Goal: Communication & Community: Answer question/provide support

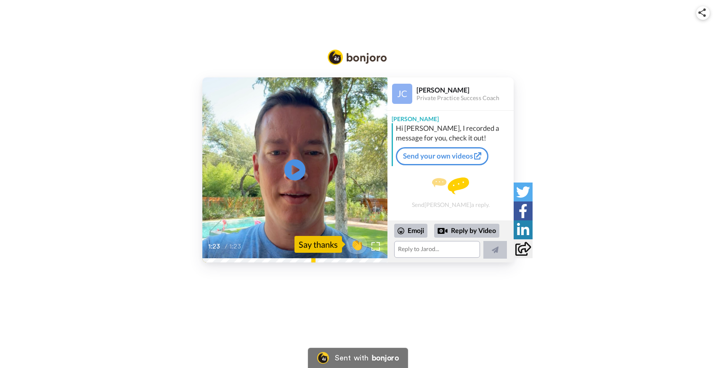
click at [616, 115] on div "CC Play/Pause 1:23 / 1:23 👏 Say thanks [PERSON_NAME] Private Practice Success C…" at bounding box center [358, 169] width 716 height 185
click at [445, 249] on textarea at bounding box center [437, 249] width 86 height 17
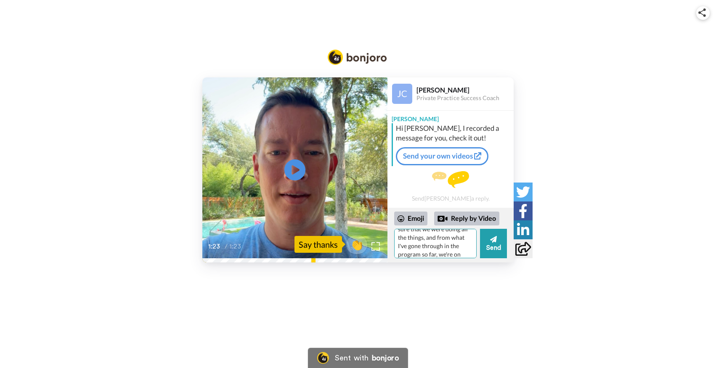
scroll to position [172, 0]
click at [441, 250] on textarea "Hey! Thank you so much for your kind words :) I'm glad that you enjoyed the pod…" at bounding box center [435, 243] width 82 height 29
click at [495, 239] on icon at bounding box center [493, 239] width 7 height 7
click at [468, 256] on textarea "Hey! Thank you so much for your kind words :) I'm glad that you enjoyed the pod…" at bounding box center [435, 243] width 82 height 29
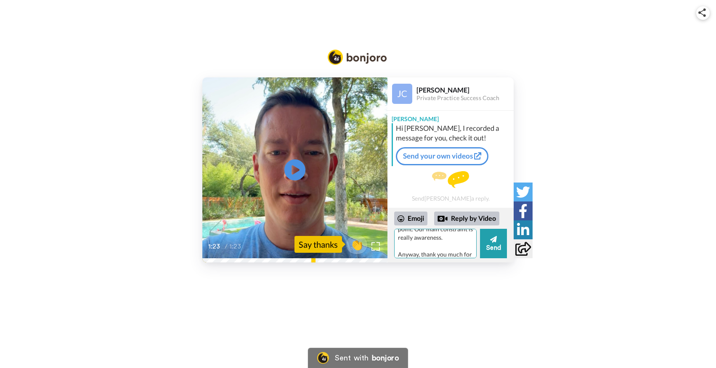
click at [448, 246] on textarea "Hey! Thank you so much for your kind words :) I'm glad that you enjoyed the pod…" at bounding box center [435, 243] width 82 height 29
drag, startPoint x: 470, startPoint y: 255, endPoint x: 398, endPoint y: 224, distance: 77.8
click at [398, 224] on div "Emoji Reply by Video Hey! Thank you so much for your kind words :) I'm glad tha…" at bounding box center [450, 235] width 113 height 47
type textarea "Hey! Thank you so much for your kind words :) I'm glad that you enjoyed the pod…"
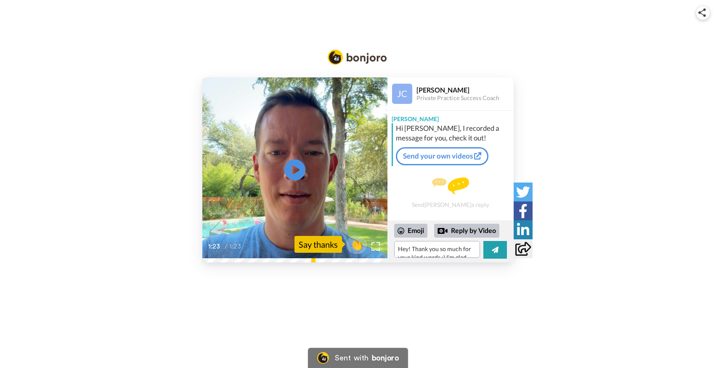
click at [478, 274] on div "CC Play/Pause 1:23 / 1:23 👏 Say thanks [PERSON_NAME] Private Practice Success C…" at bounding box center [358, 144] width 716 height 288
click at [496, 247] on icon at bounding box center [495, 250] width 7 height 8
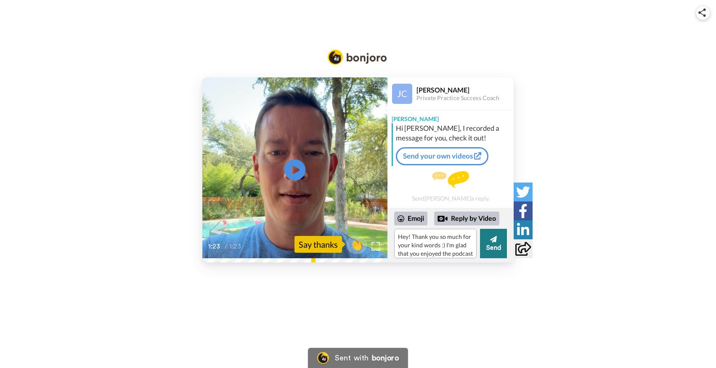
click at [496, 247] on button "Send" at bounding box center [493, 243] width 27 height 29
click at [421, 236] on textarea "Hey! Thank you so much for your kind words :) I'm glad that you enjoyed the pod…" at bounding box center [435, 243] width 82 height 29
click at [420, 246] on textarea "Hey! Thank you so much for your kind words :) I'm glad that you enjoyed the pod…" at bounding box center [435, 243] width 82 height 29
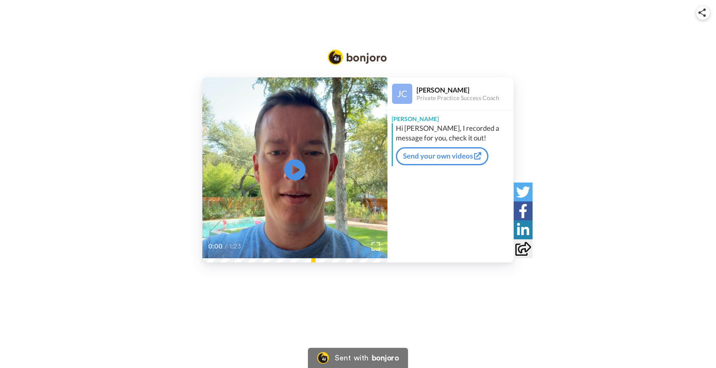
click at [435, 247] on div "[PERSON_NAME] Private Practice Success Coach [PERSON_NAME] Hi [PERSON_NAME], I …" at bounding box center [451, 169] width 126 height 185
click at [295, 169] on icon "Play/Pause" at bounding box center [295, 170] width 22 height 40
click at [441, 194] on div "Jarod Hi LeNae, I recorded a message for you, check it out! Send your own videos" at bounding box center [451, 174] width 126 height 126
